Goal: Information Seeking & Learning: Learn about a topic

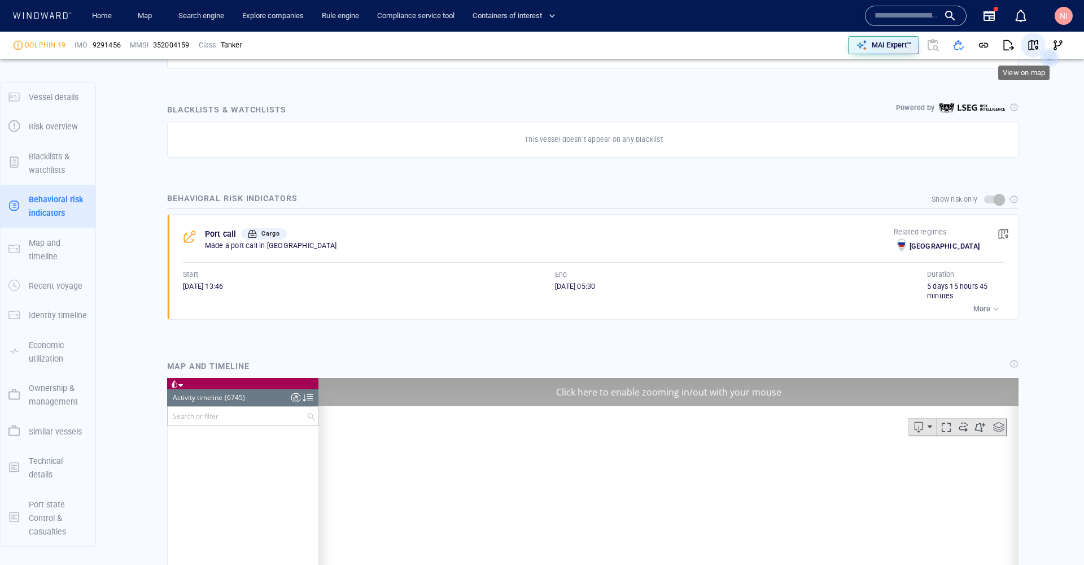
scroll to position [209115, 0]
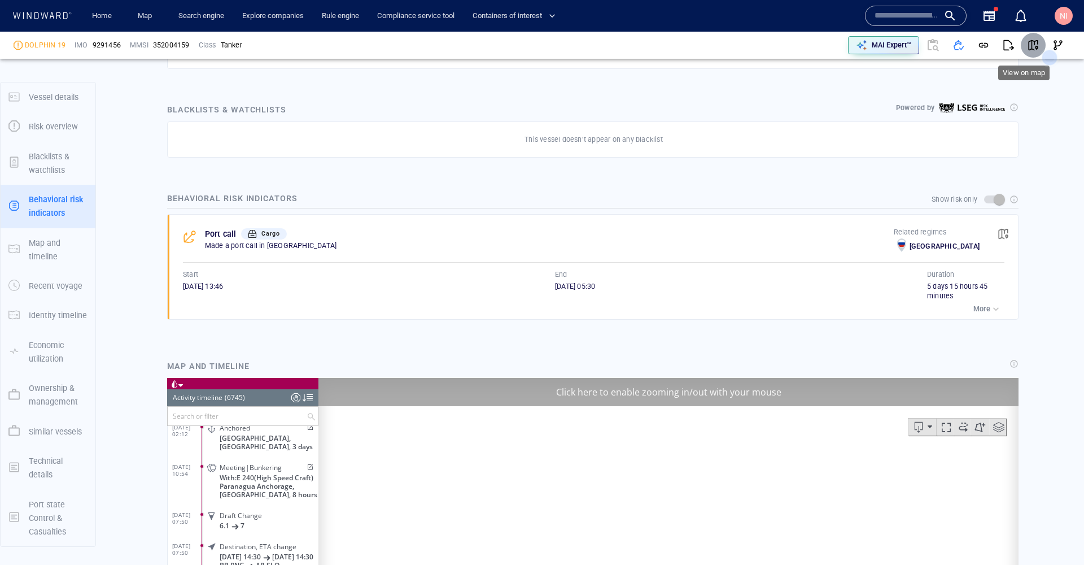
click at [1027, 49] on span "button" at bounding box center [1032, 45] width 11 height 11
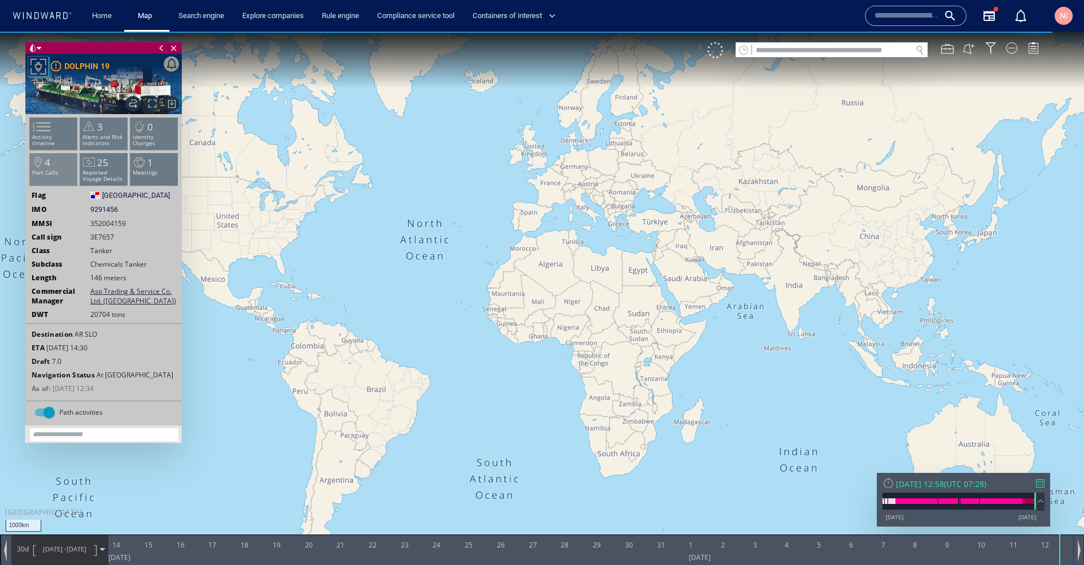
click at [58, 166] on li "4 Port Calls" at bounding box center [54, 168] width 48 height 33
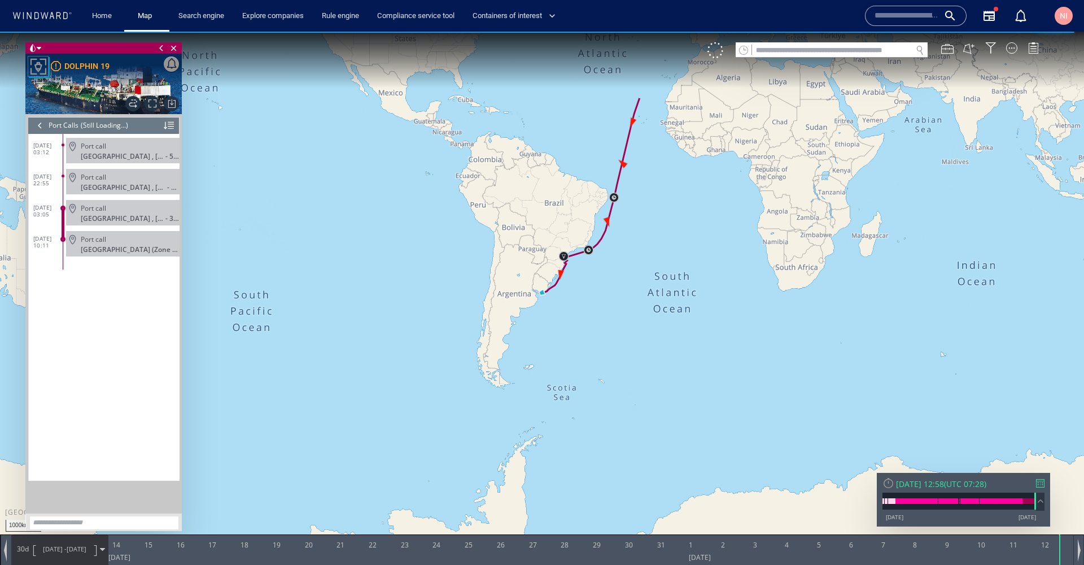
click at [37, 126] on div at bounding box center [40, 125] width 12 height 17
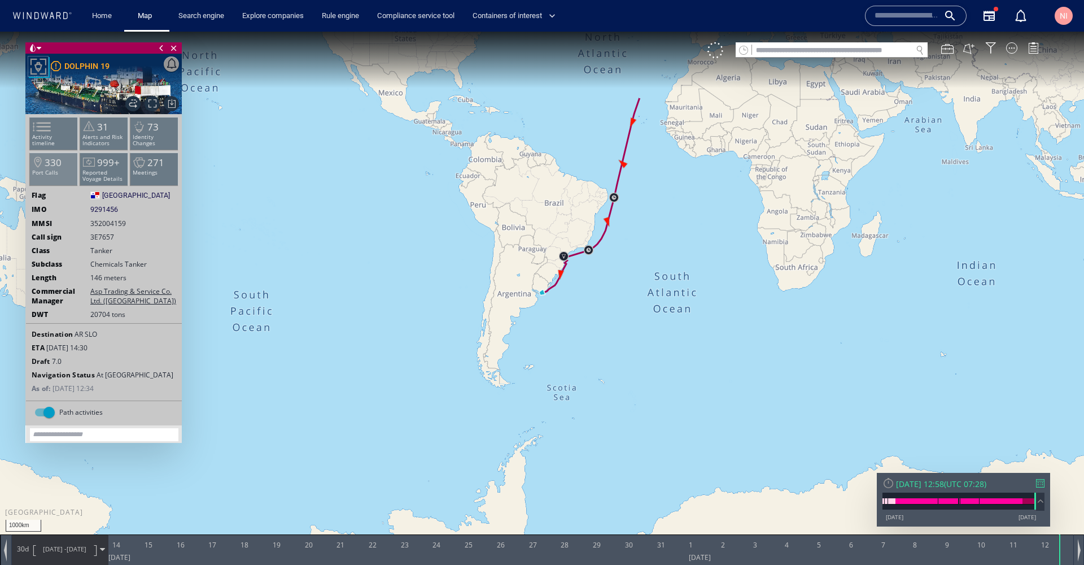
click at [47, 169] on p "Port Calls" at bounding box center [54, 172] width 48 height 6
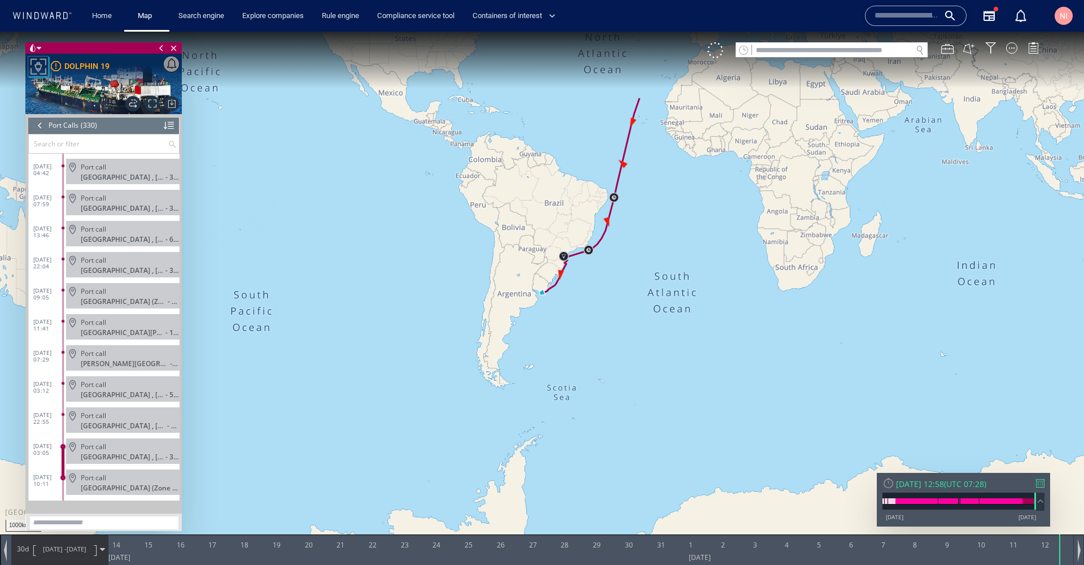
scroll to position [9907, 0]
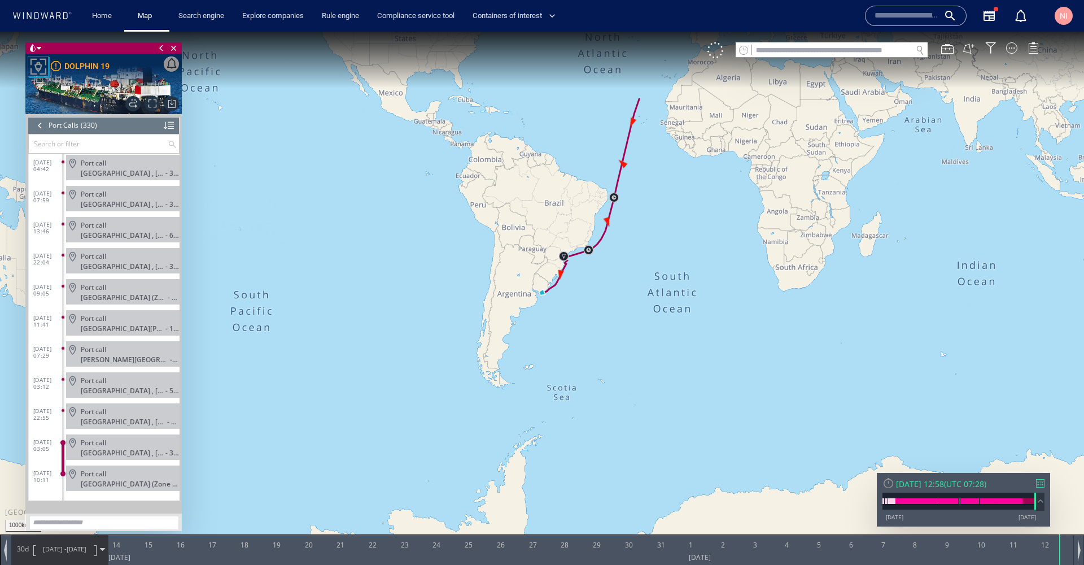
click at [1036, 484] on div at bounding box center [1040, 483] width 8 height 8
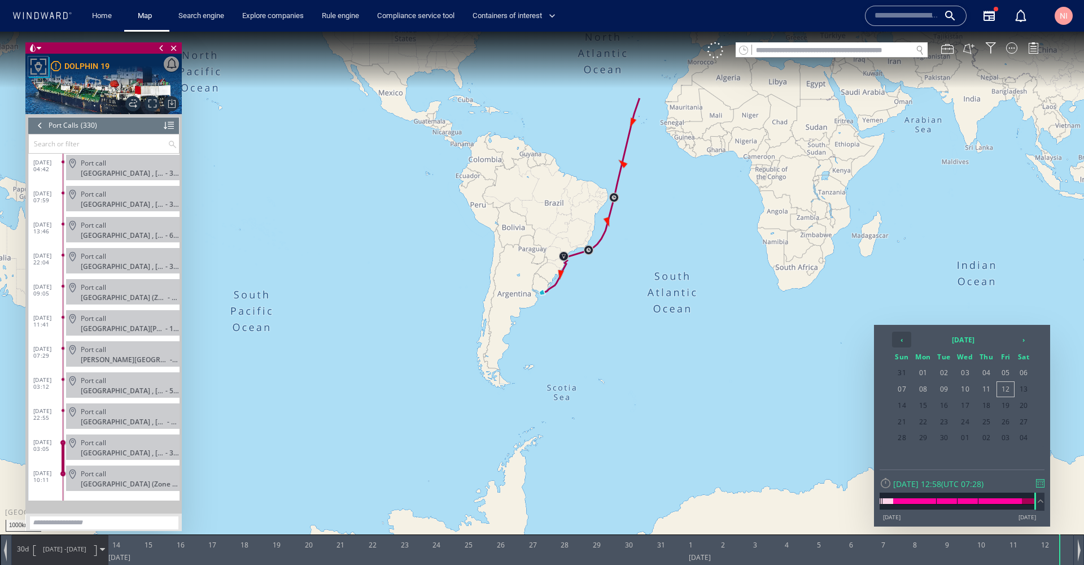
click at [902, 340] on th "‹" at bounding box center [901, 339] width 19 height 16
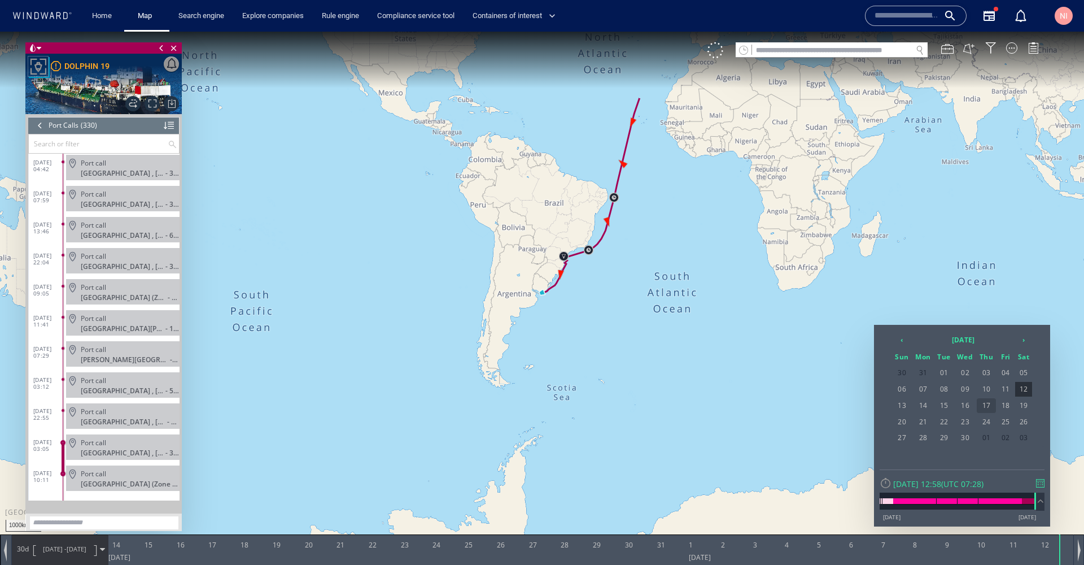
click at [986, 408] on span "17" at bounding box center [986, 405] width 19 height 15
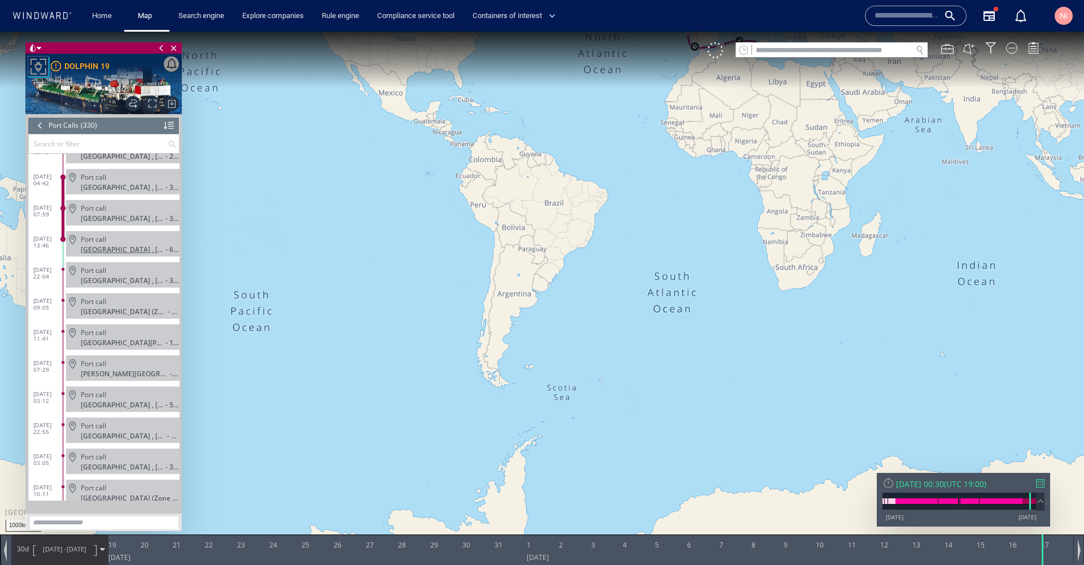
scroll to position [9888, 0]
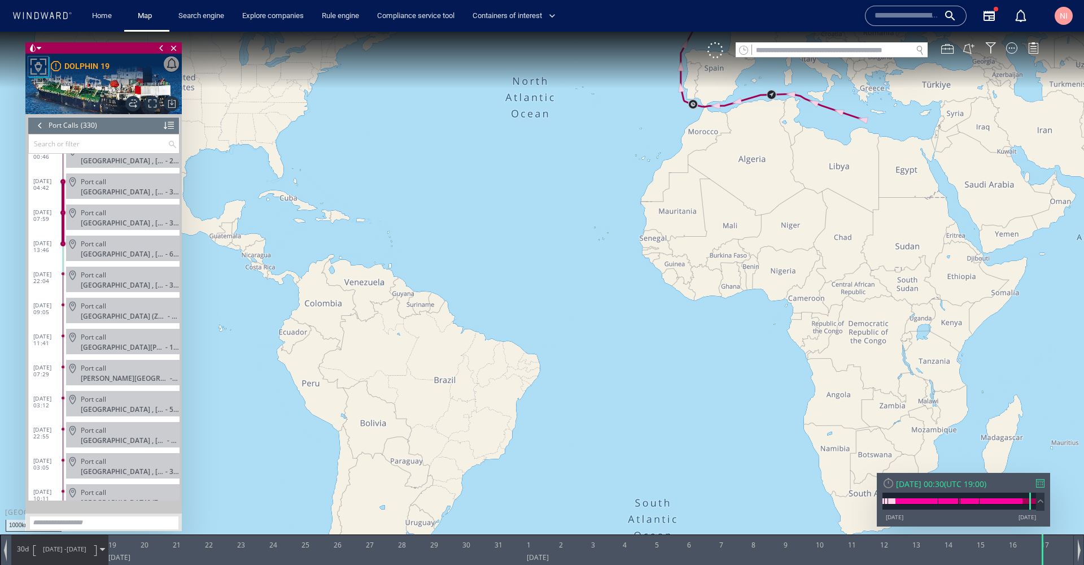
drag, startPoint x: 693, startPoint y: 117, endPoint x: 654, endPoint y: 417, distance: 302.9
click at [653, 419] on canvas "Map" at bounding box center [542, 293] width 1084 height 522
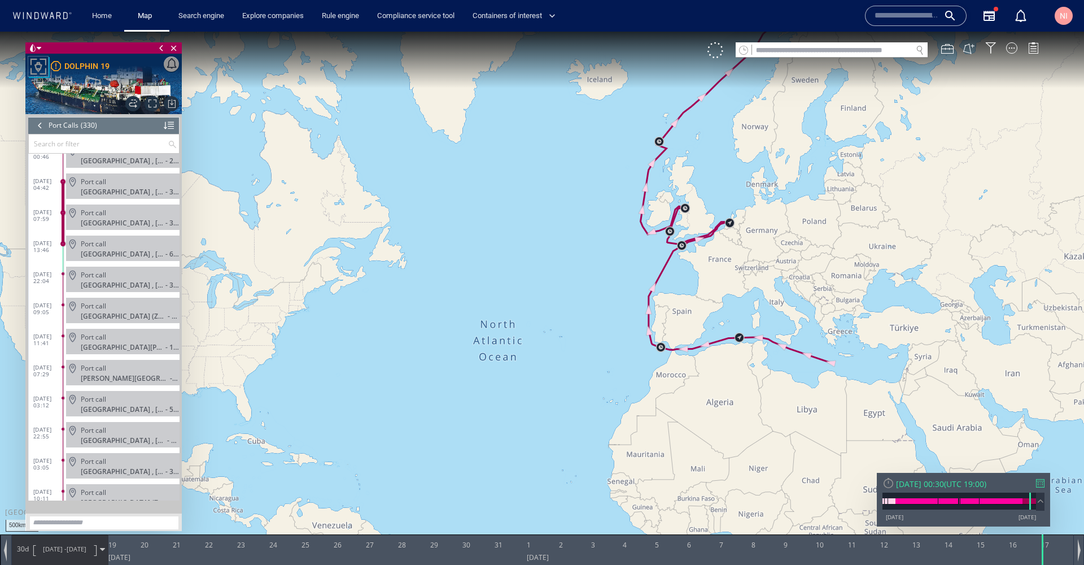
drag, startPoint x: 690, startPoint y: 165, endPoint x: 673, endPoint y: 284, distance: 120.2
click at [673, 284] on canvas "Map" at bounding box center [542, 293] width 1084 height 522
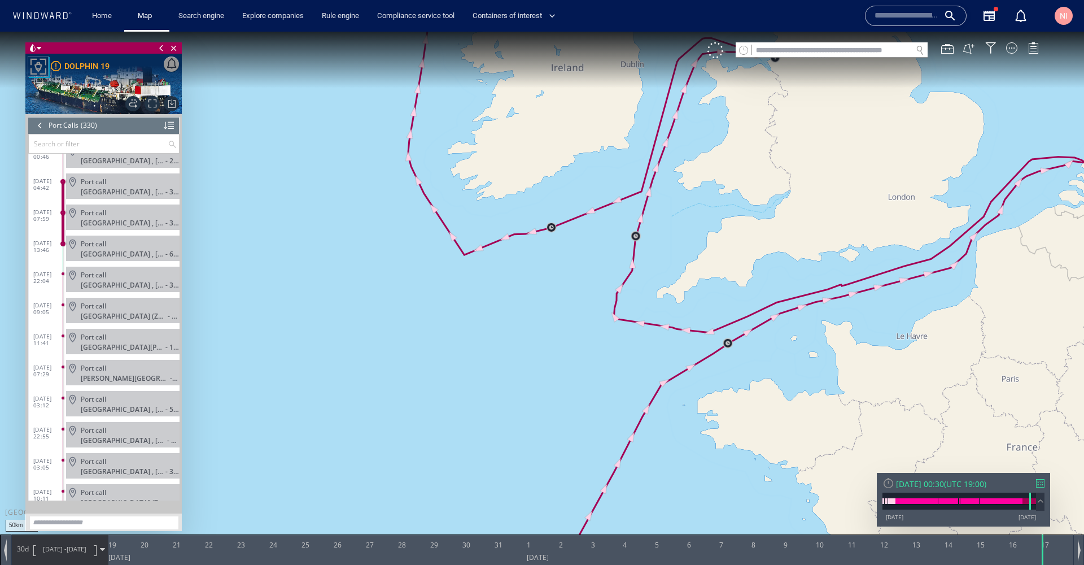
drag, startPoint x: 682, startPoint y: 248, endPoint x: 655, endPoint y: 396, distance: 150.9
click at [655, 396] on canvas "Map" at bounding box center [542, 293] width 1084 height 522
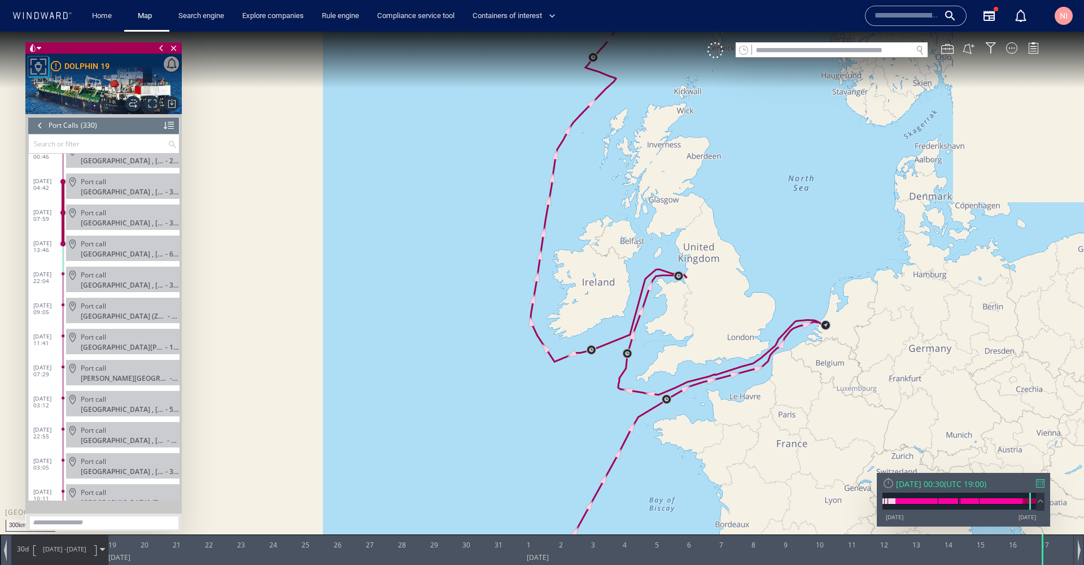
drag, startPoint x: 615, startPoint y: 235, endPoint x: 584, endPoint y: 478, distance: 244.6
click at [584, 478] on canvas "Map" at bounding box center [542, 293] width 1084 height 522
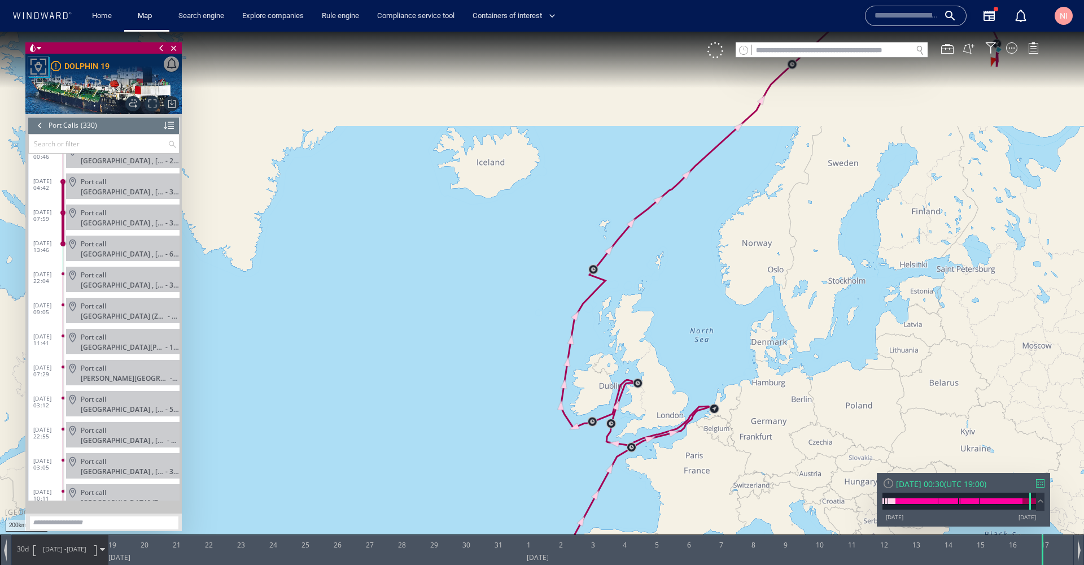
drag, startPoint x: 668, startPoint y: 279, endPoint x: 652, endPoint y: 287, distance: 17.9
click at [446, 385] on canvas "Map" at bounding box center [542, 293] width 1084 height 522
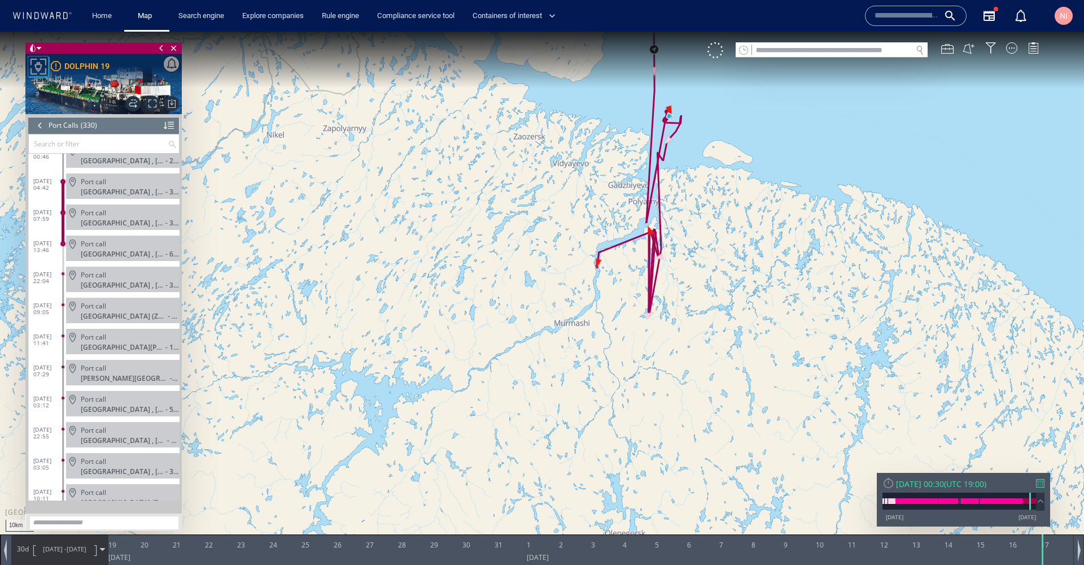
click at [63, 246] on span at bounding box center [62, 243] width 5 height 5
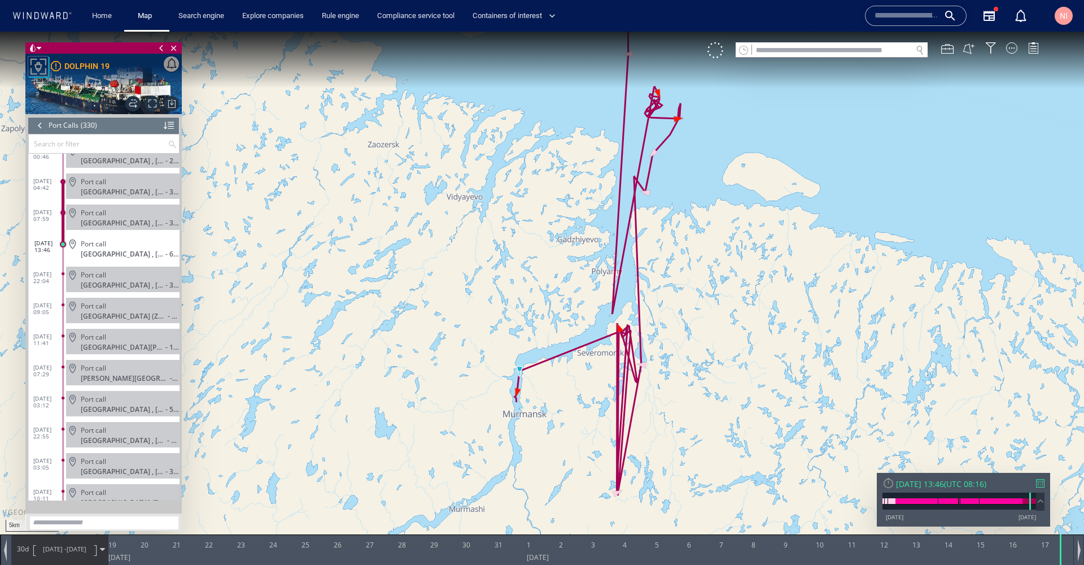
drag, startPoint x: 647, startPoint y: 106, endPoint x: 629, endPoint y: 245, distance: 140.0
click at [629, 245] on canvas "Map" at bounding box center [542, 293] width 1084 height 522
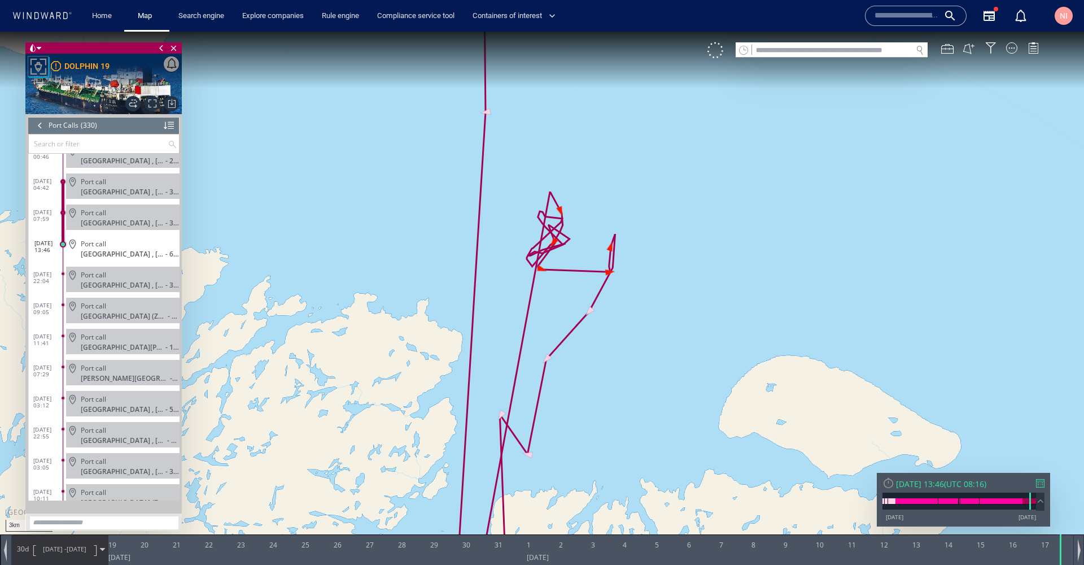
drag, startPoint x: 867, startPoint y: 282, endPoint x: 899, endPoint y: 282, distance: 31.6
click at [899, 282] on canvas "Map" at bounding box center [542, 293] width 1084 height 522
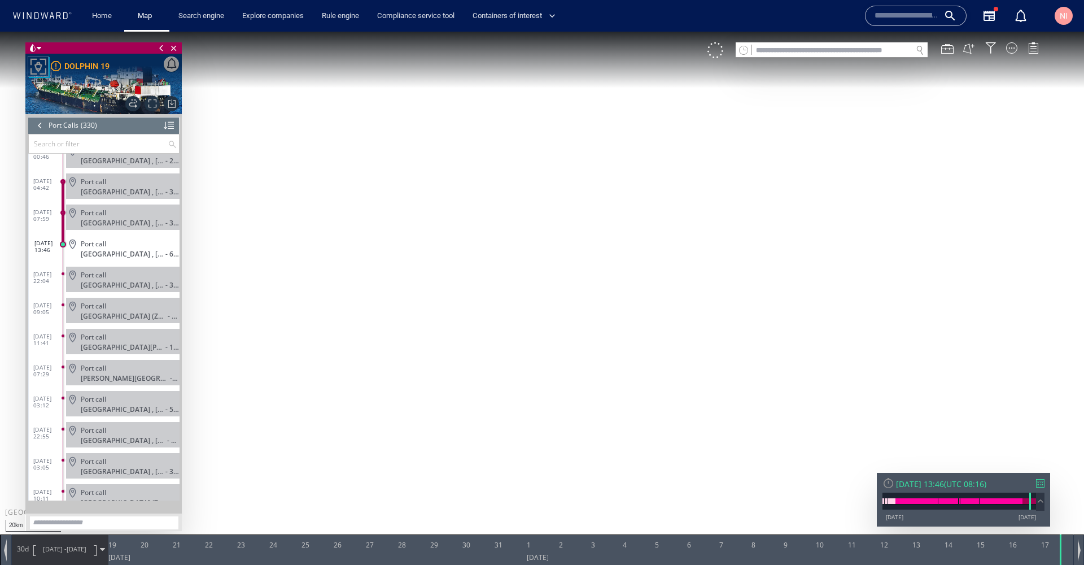
drag, startPoint x: 554, startPoint y: 388, endPoint x: 554, endPoint y: 293, distance: 94.8
click at [554, 293] on canvas "Map" at bounding box center [542, 293] width 1084 height 522
drag, startPoint x: 522, startPoint y: 372, endPoint x: 547, endPoint y: 236, distance: 138.3
click at [547, 236] on canvas "Map" at bounding box center [542, 293] width 1084 height 522
